Goal: Information Seeking & Learning: Check status

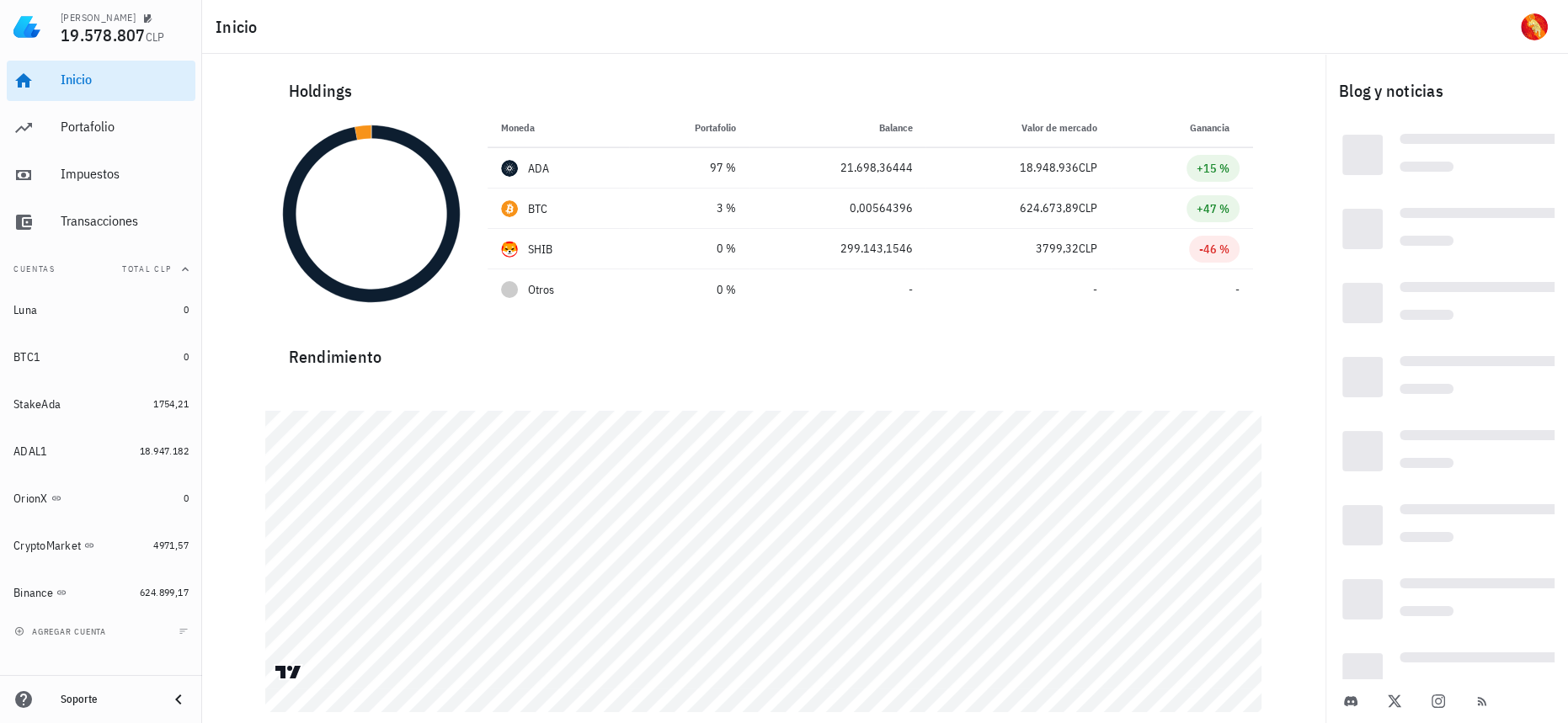
click at [1033, 84] on div "Holdings" at bounding box center [763, 91] width 977 height 53
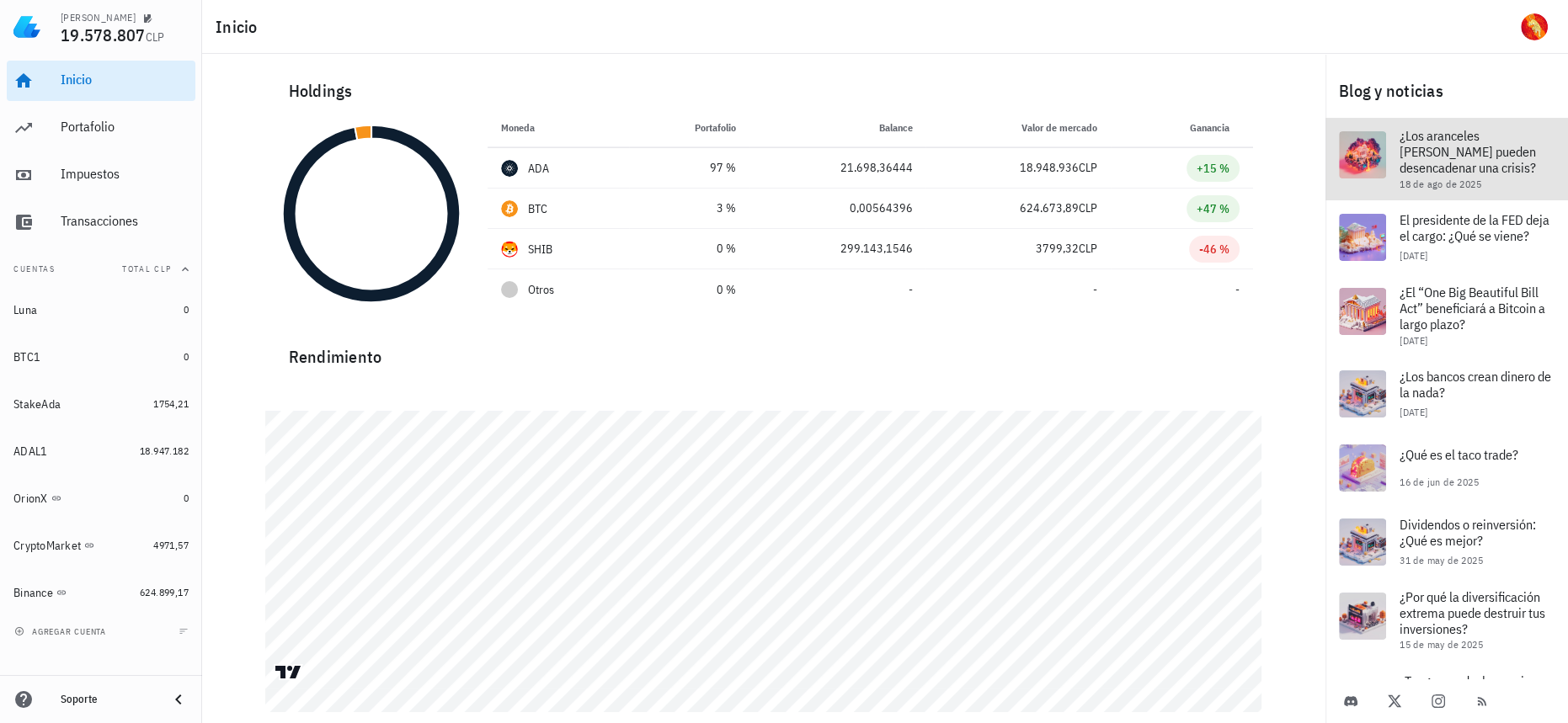
click at [1375, 143] on div at bounding box center [1362, 155] width 47 height 47
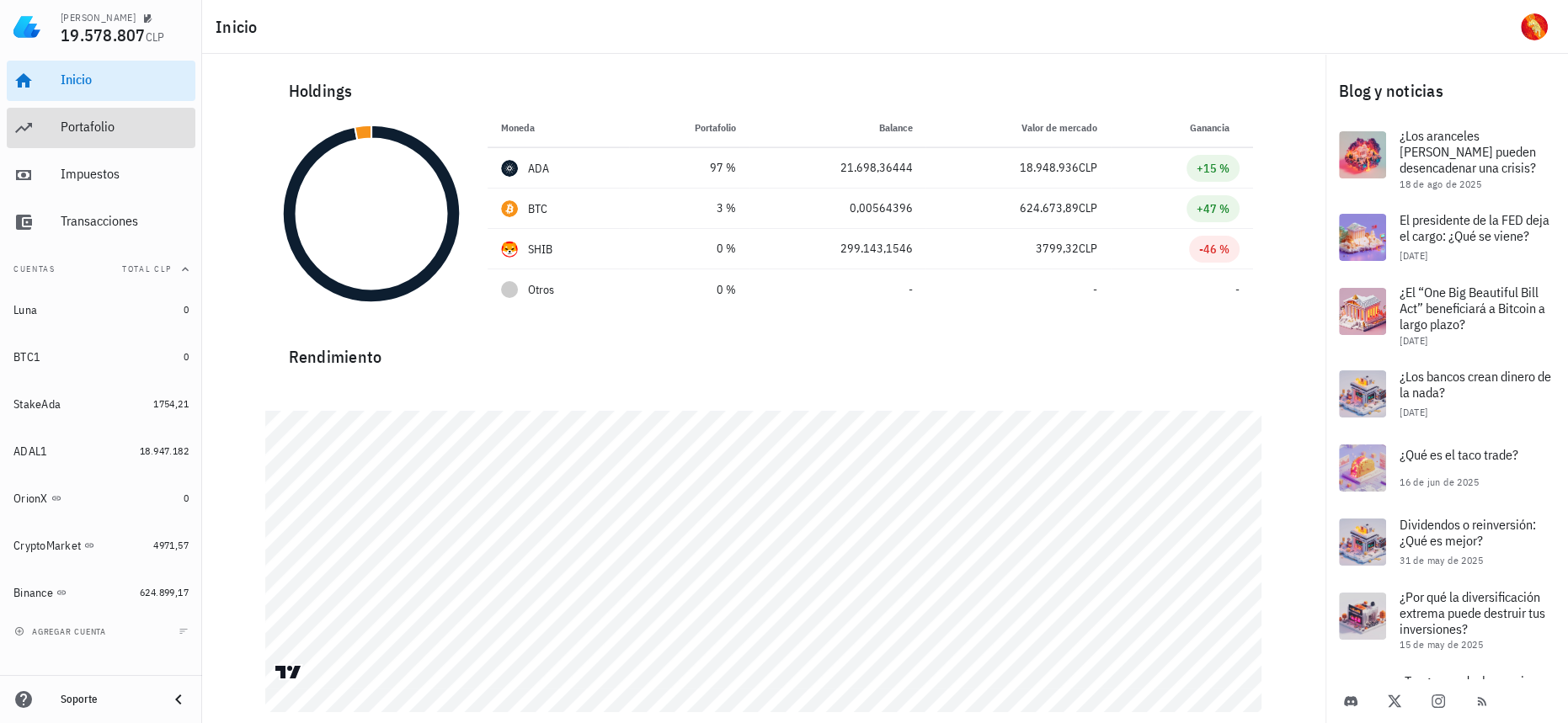
click at [153, 137] on div "Portafolio" at bounding box center [125, 128] width 128 height 38
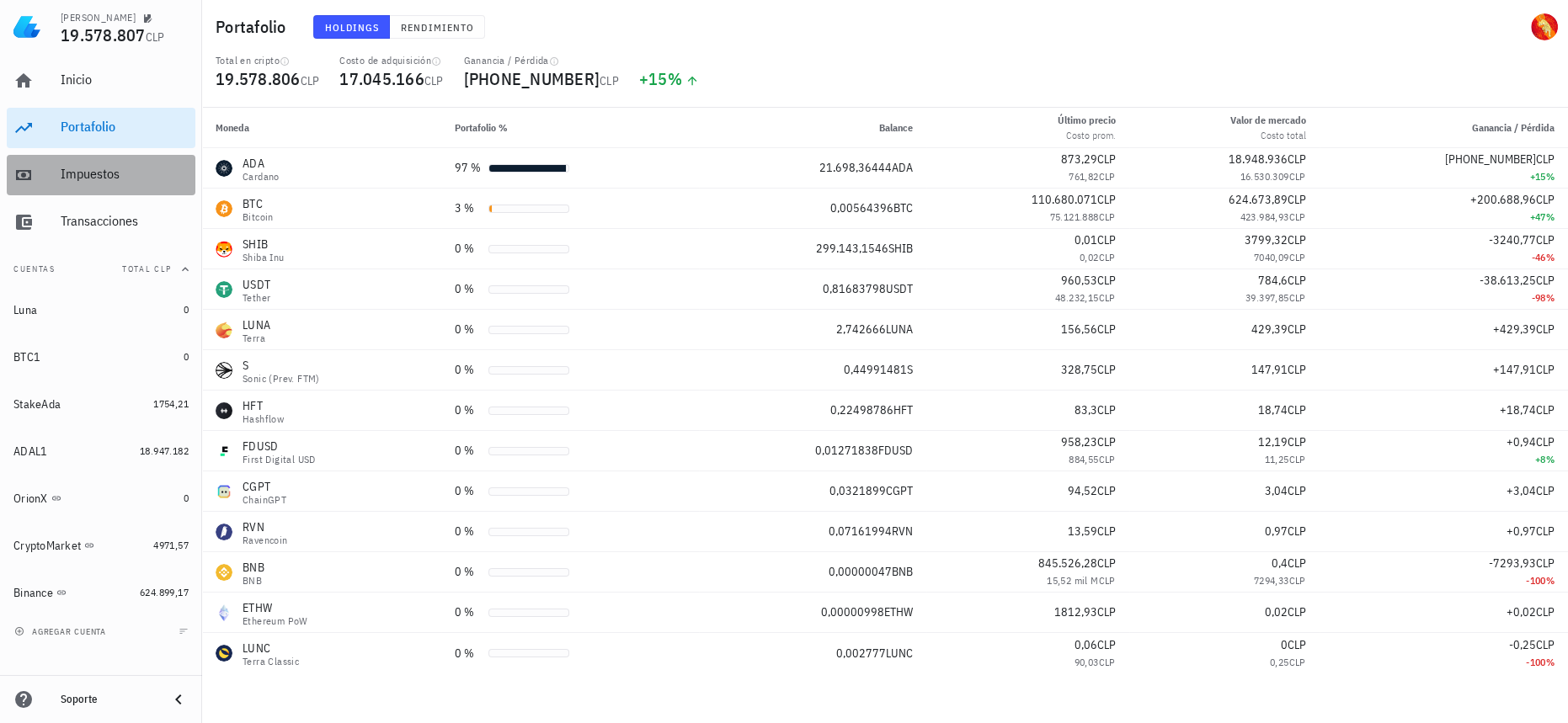
click at [152, 176] on div "Impuestos" at bounding box center [125, 174] width 128 height 16
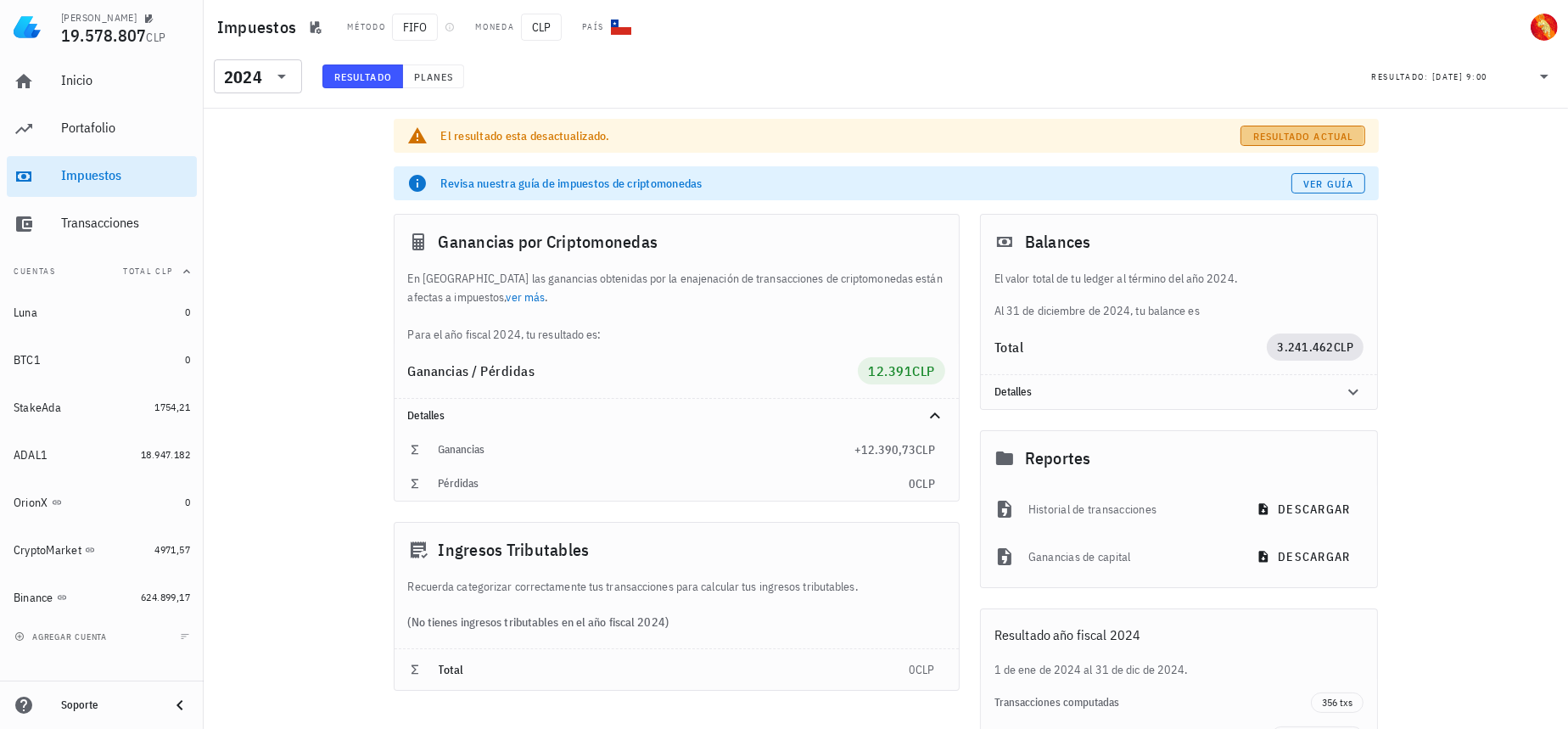
click at [1315, 140] on span "Resultado actual" at bounding box center [1302, 136] width 101 height 13
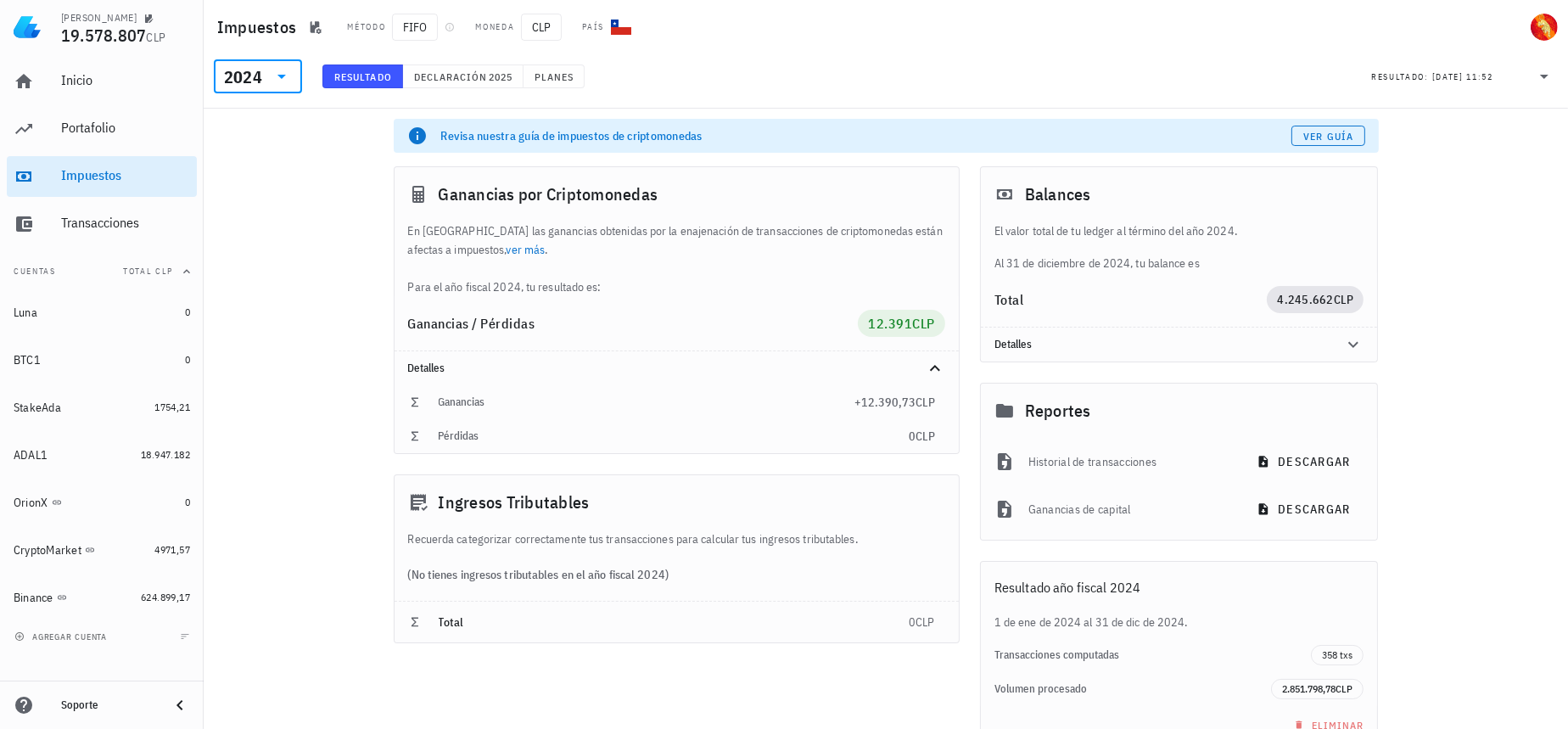
click at [266, 83] on input "text" at bounding box center [266, 76] width 3 height 27
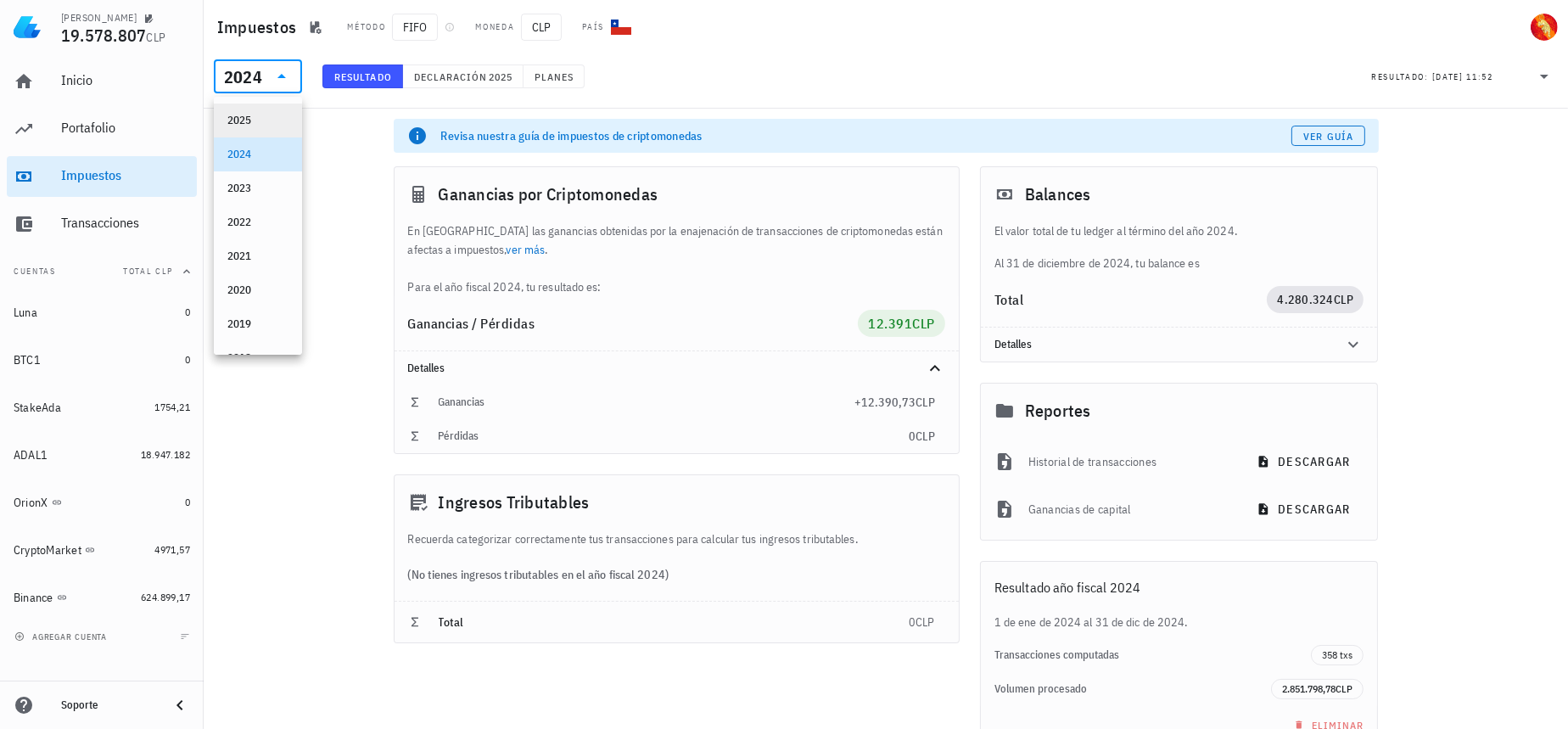
click at [242, 126] on div "2025" at bounding box center [258, 120] width 62 height 13
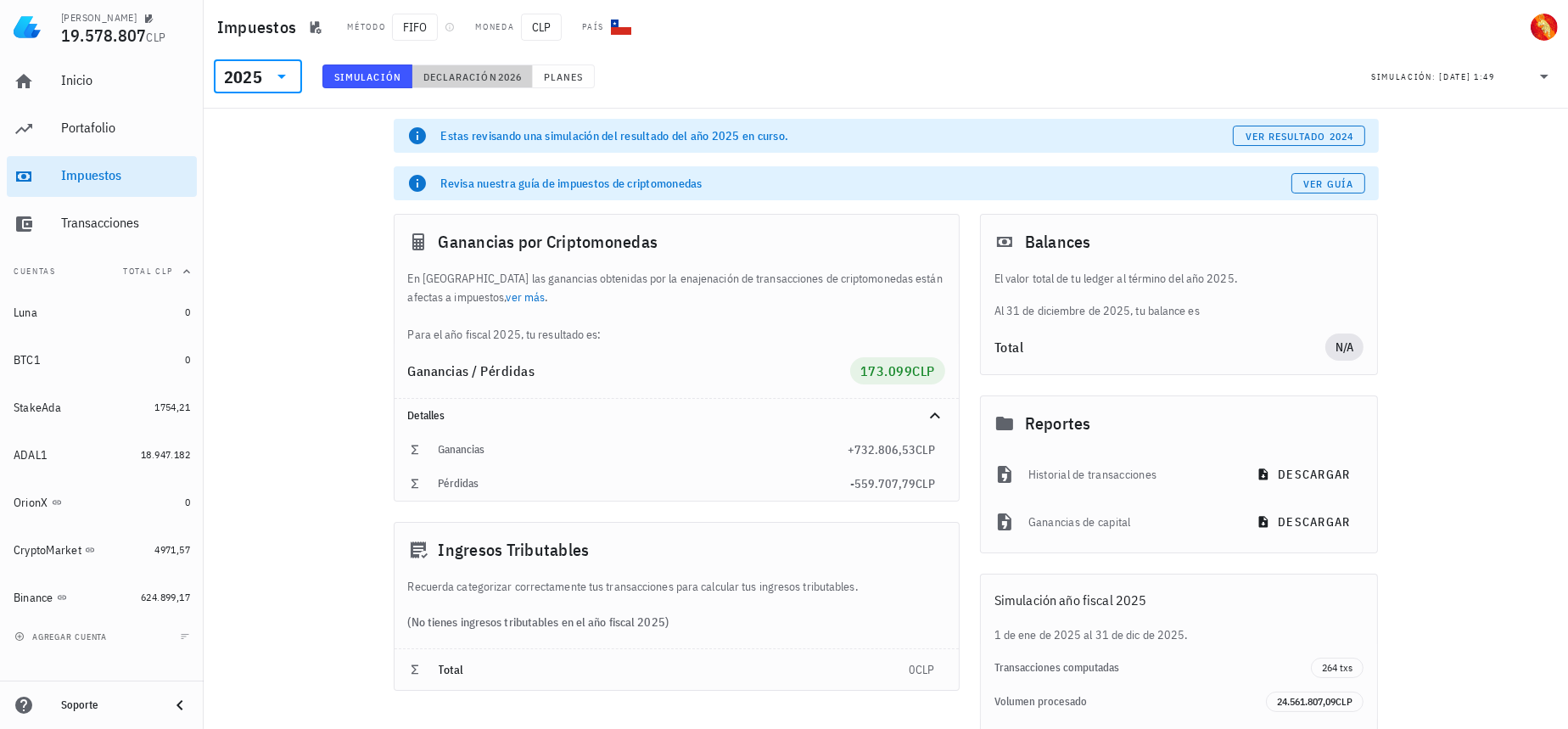
click at [500, 72] on span "2026" at bounding box center [510, 76] width 25 height 13
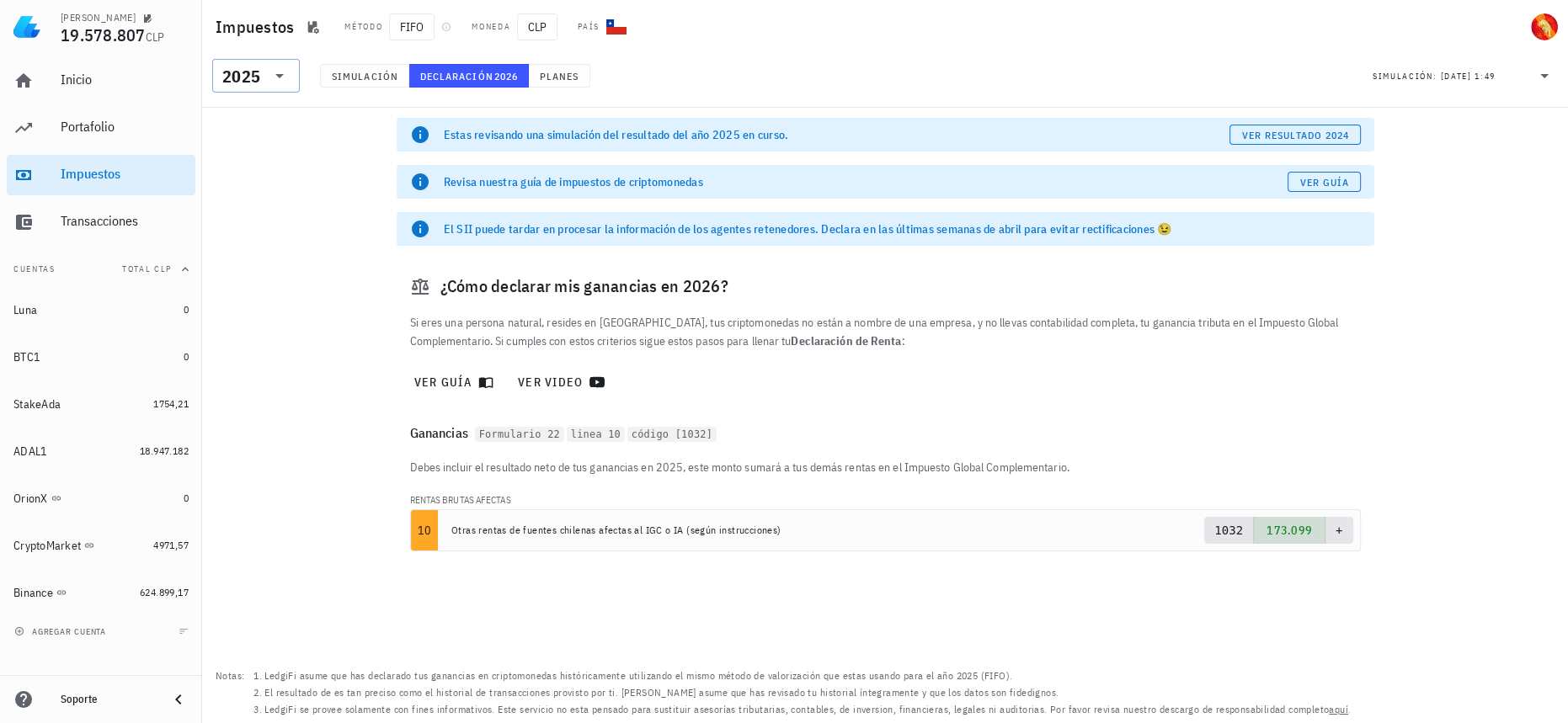
click at [218, 68] on div "​ 2025" at bounding box center [256, 75] width 88 height 33
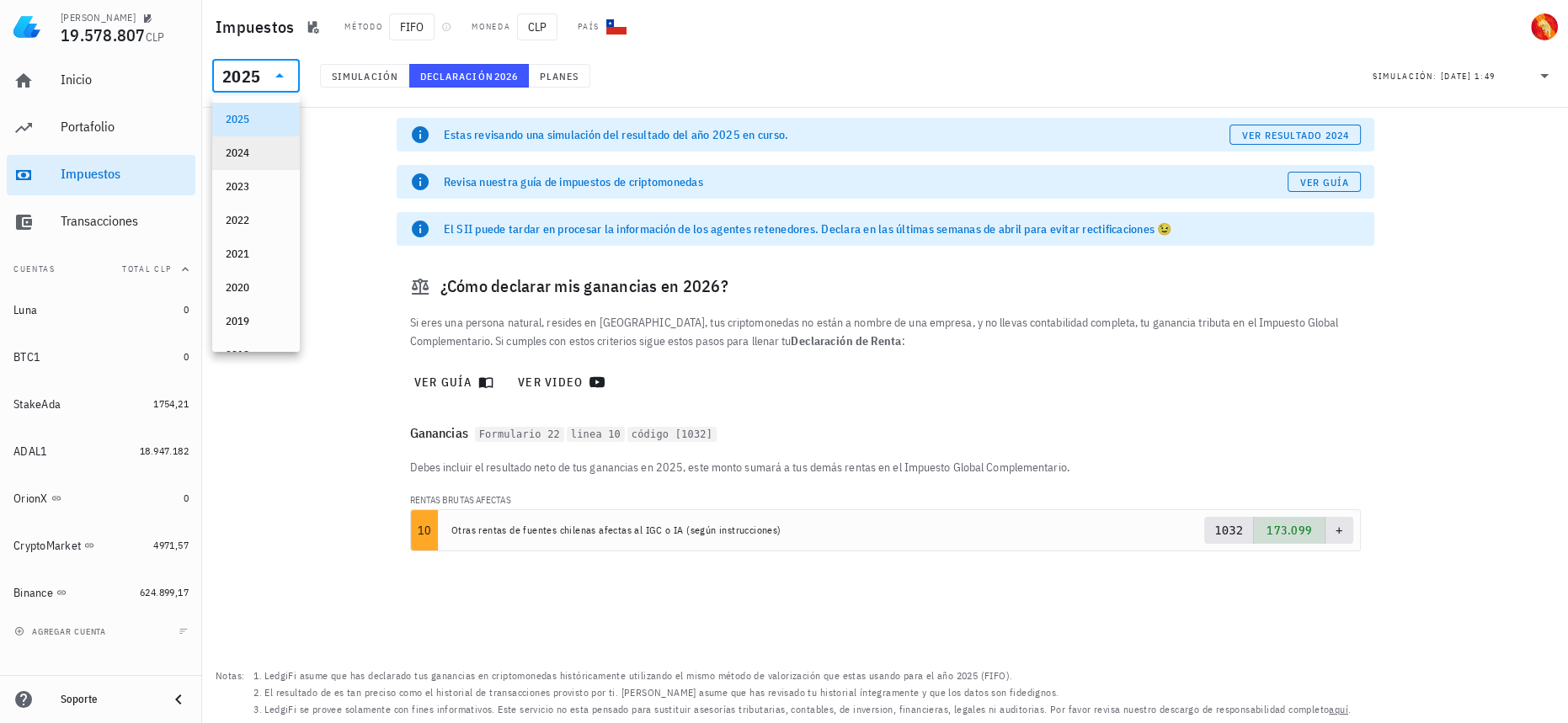
click at [256, 155] on div "2024" at bounding box center [256, 153] width 61 height 13
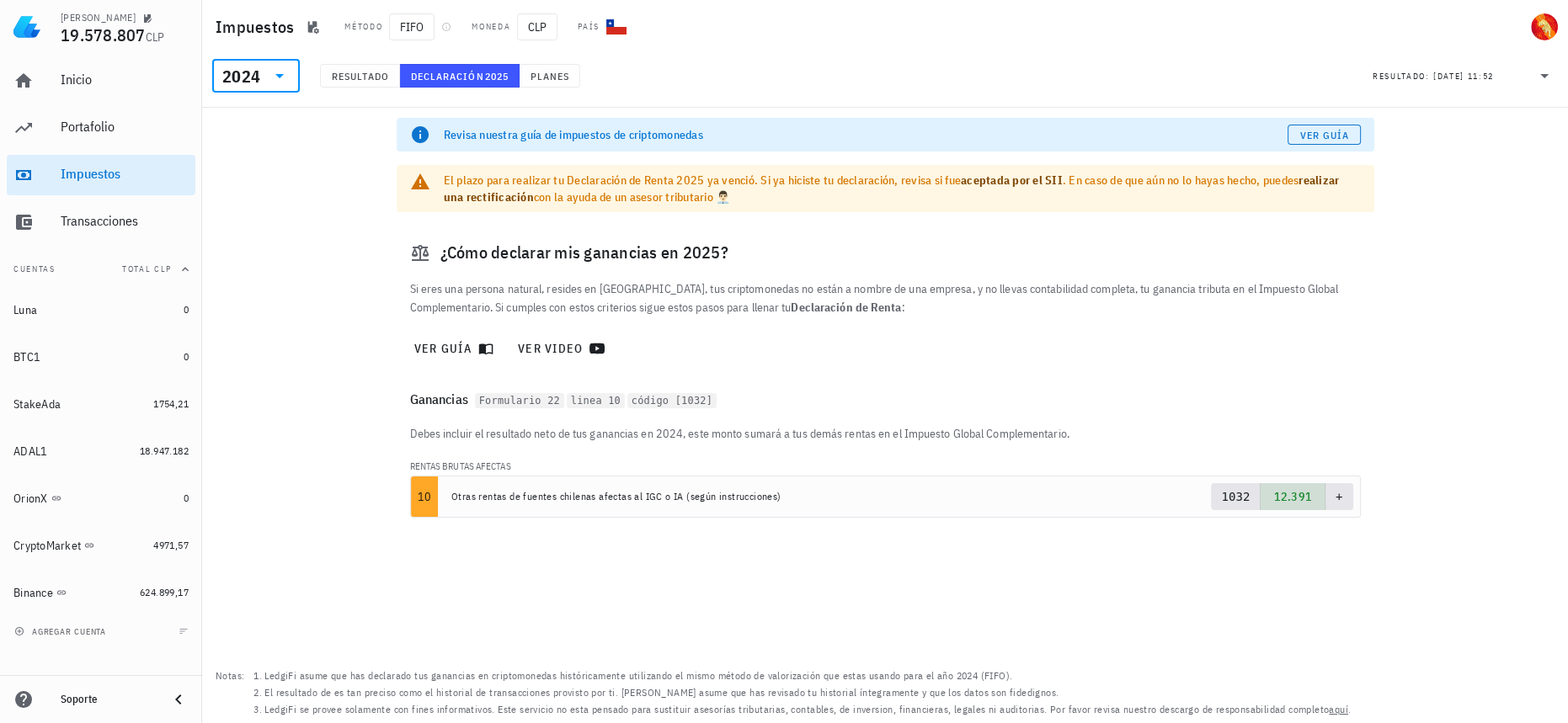
drag, startPoint x: 257, startPoint y: 77, endPoint x: 243, endPoint y: 118, distance: 43.3
click at [257, 77] on div "2024" at bounding box center [241, 76] width 38 height 17
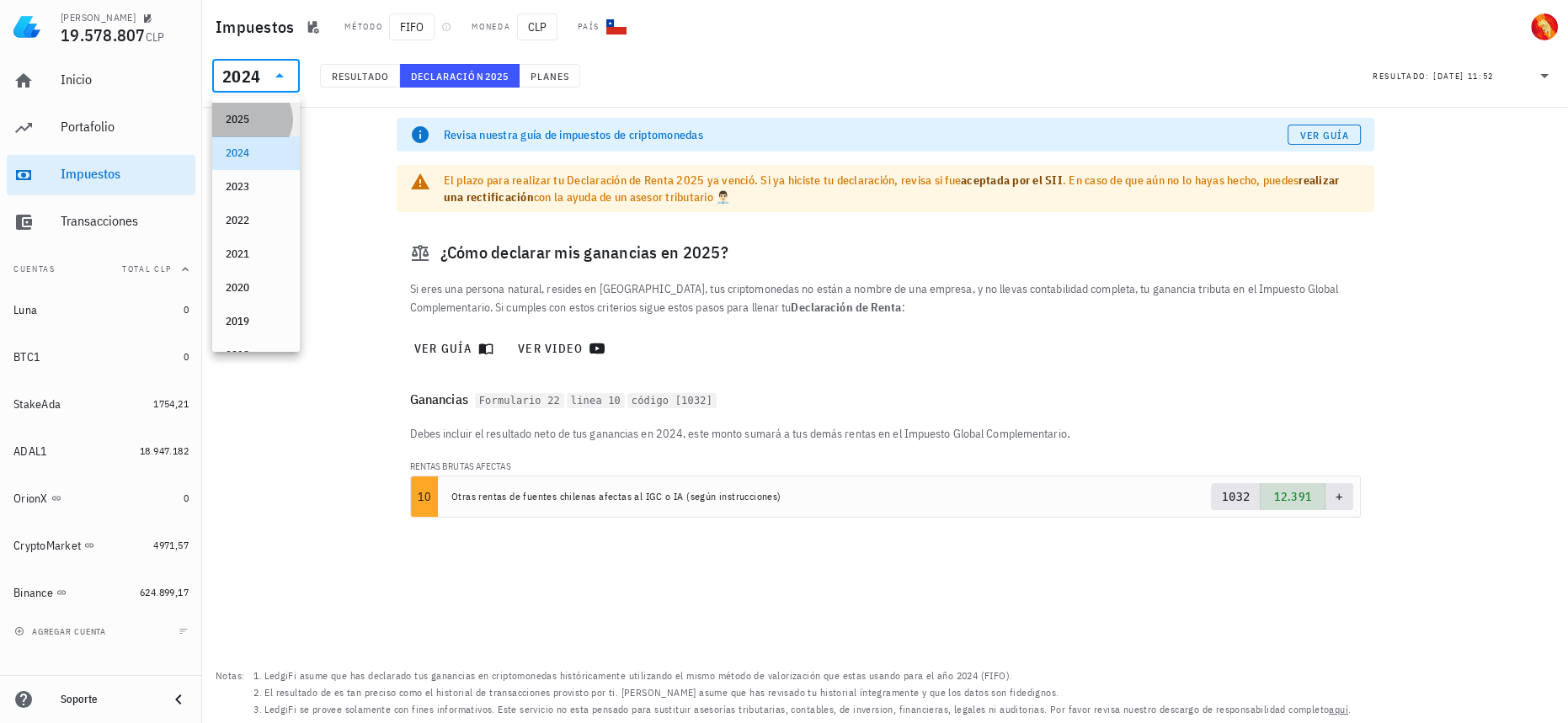
click at [241, 121] on div "2025" at bounding box center [256, 119] width 61 height 13
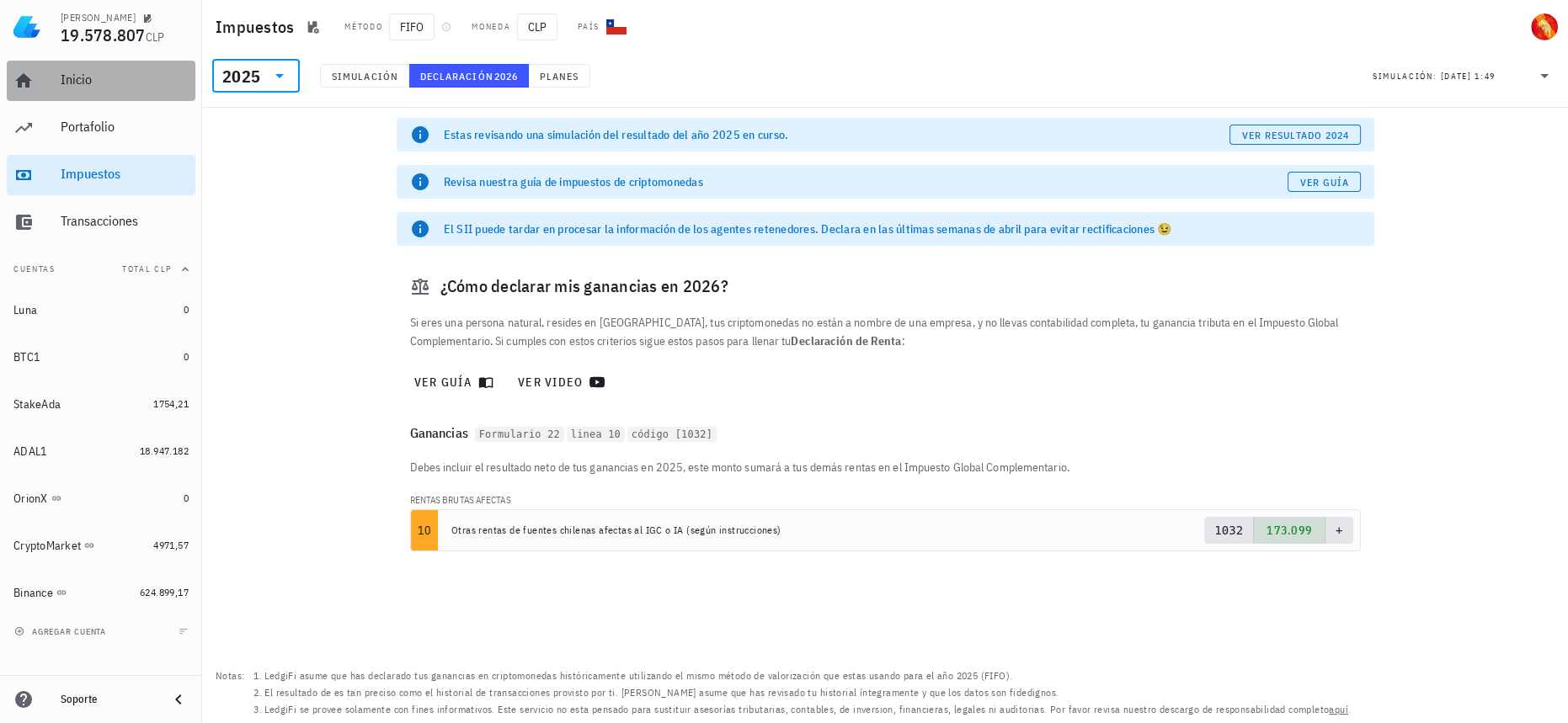
click at [129, 86] on div "Inicio" at bounding box center [125, 79] width 128 height 16
